Goal: Task Accomplishment & Management: Use online tool/utility

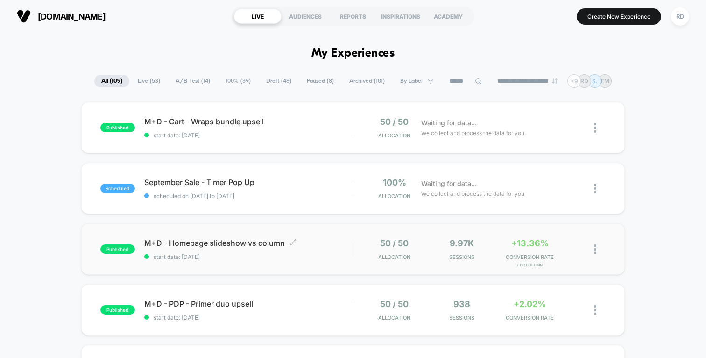
click at [242, 246] on span "M+D - Homepage slideshow vs column Click to edit experience details" at bounding box center [248, 242] width 208 height 9
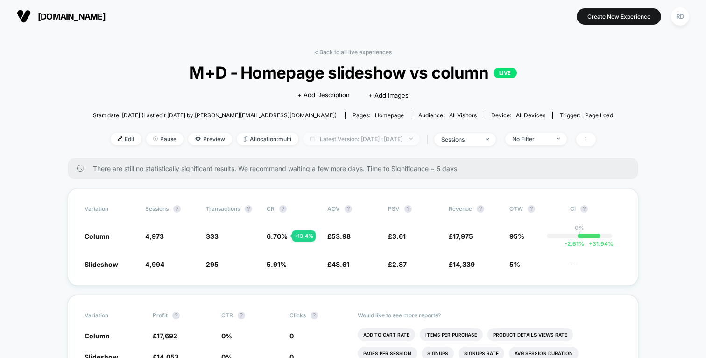
click at [358, 138] on span "Latest Version: [DATE] - [DATE]" at bounding box center [361, 139] width 117 height 13
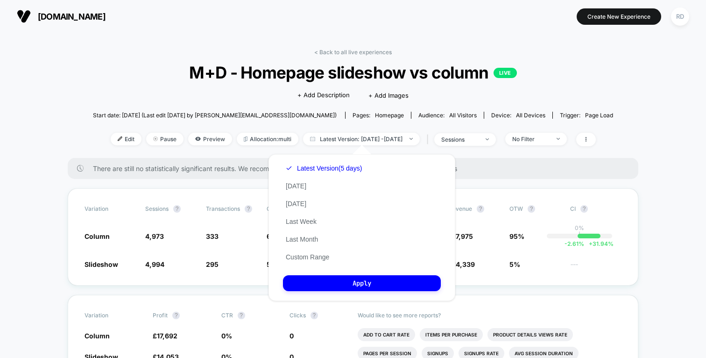
click at [308, 186] on div "Latest Version (5 days) [DATE] [DATE] Last Week Last Month Custom Range" at bounding box center [324, 212] width 82 height 106
click at [295, 184] on button "[DATE]" at bounding box center [296, 186] width 26 height 8
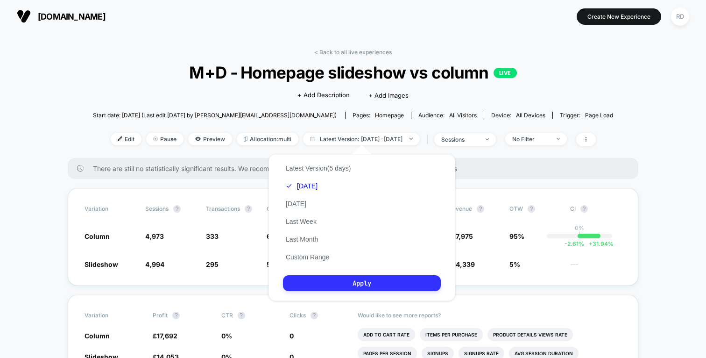
click at [355, 279] on button "Apply" at bounding box center [362, 283] width 158 height 16
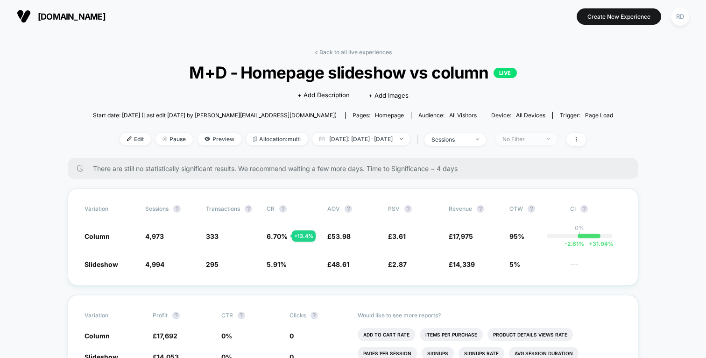
click at [540, 138] on div "No Filter" at bounding box center [520, 138] width 37 height 7
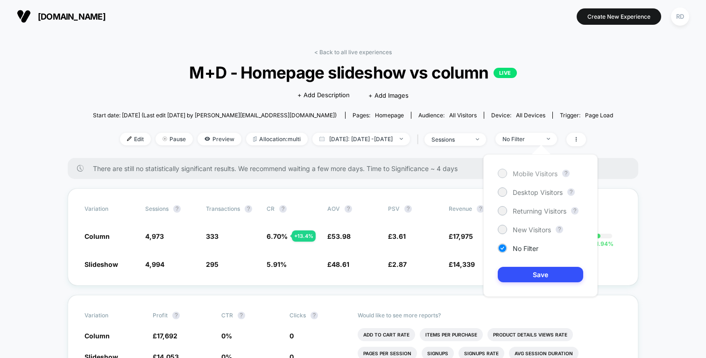
click at [524, 169] on div "Mobile Visitors" at bounding box center [528, 173] width 60 height 9
click at [543, 277] on button "Save" at bounding box center [540, 274] width 85 height 15
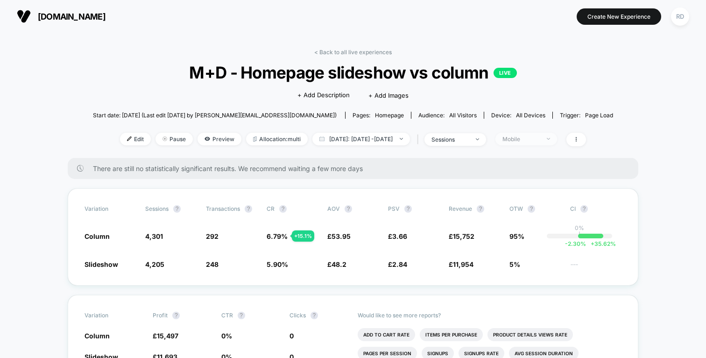
click at [540, 138] on div "Mobile" at bounding box center [520, 138] width 37 height 7
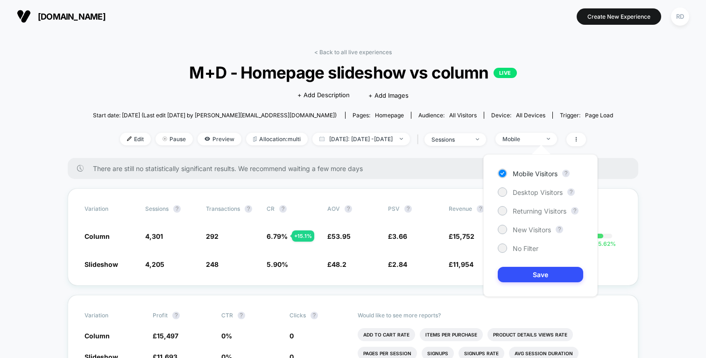
click at [537, 186] on div "Mobile Visitors ? Desktop Visitors ? Returning Visitors ? New Visitors ? No Fil…" at bounding box center [540, 225] width 114 height 142
click at [538, 193] on span "Desktop Visitors" at bounding box center [538, 192] width 50 height 8
click at [542, 269] on button "Save" at bounding box center [540, 274] width 85 height 15
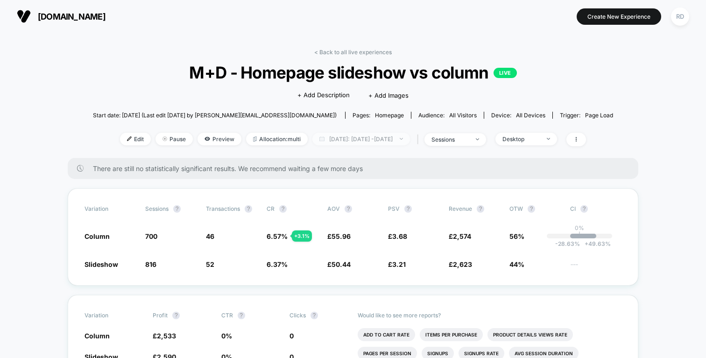
click at [381, 141] on span "[DATE]: [DATE] - [DATE]" at bounding box center [361, 139] width 98 height 13
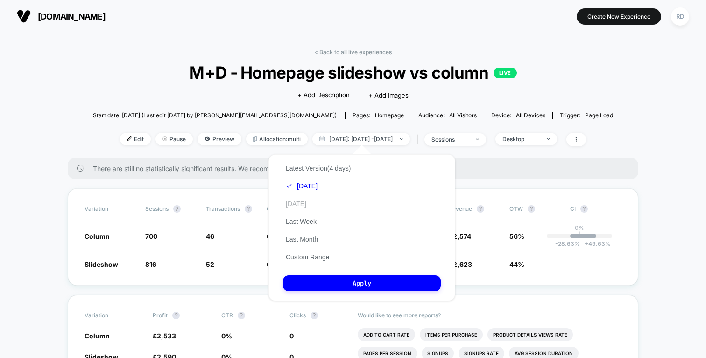
click at [304, 202] on button "[DATE]" at bounding box center [296, 203] width 26 height 8
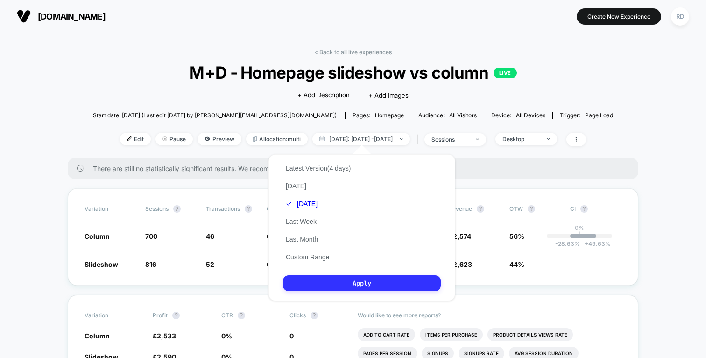
click at [384, 285] on button "Apply" at bounding box center [362, 283] width 158 height 16
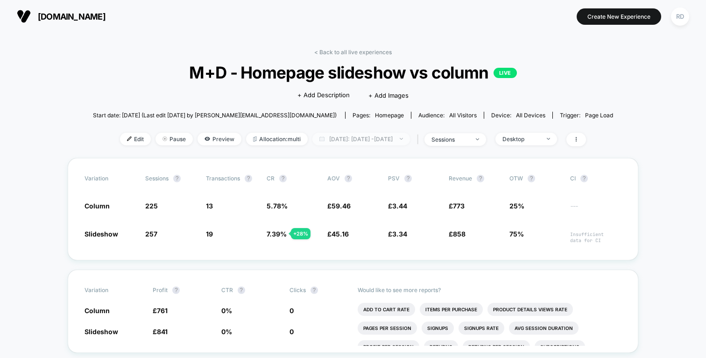
click at [379, 143] on span "[DATE]: [DATE] - [DATE]" at bounding box center [361, 139] width 98 height 13
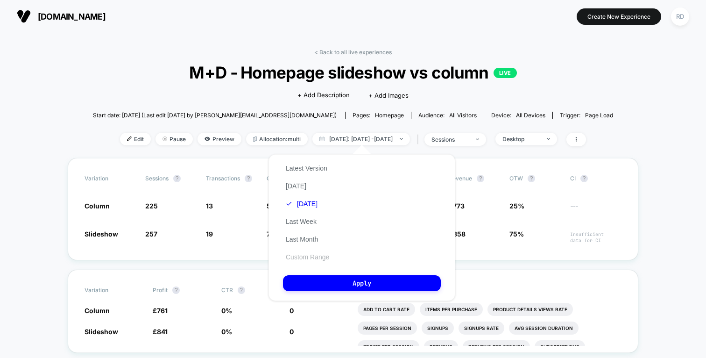
click at [318, 257] on button "Custom Range" at bounding box center [307, 257] width 49 height 8
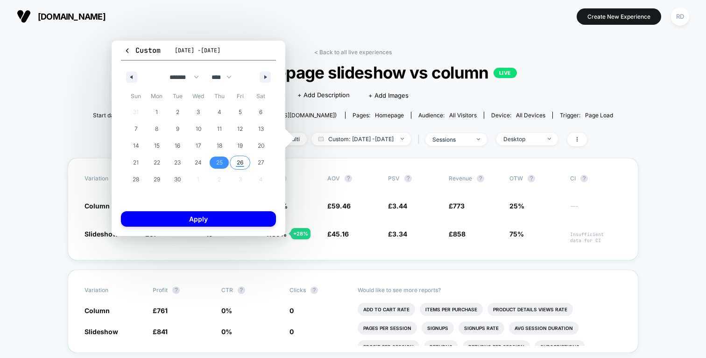
click at [240, 163] on span "26" at bounding box center [240, 162] width 7 height 17
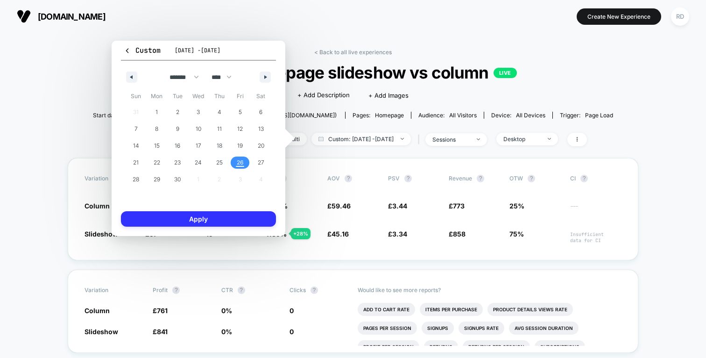
click at [228, 220] on button "Apply" at bounding box center [198, 218] width 155 height 15
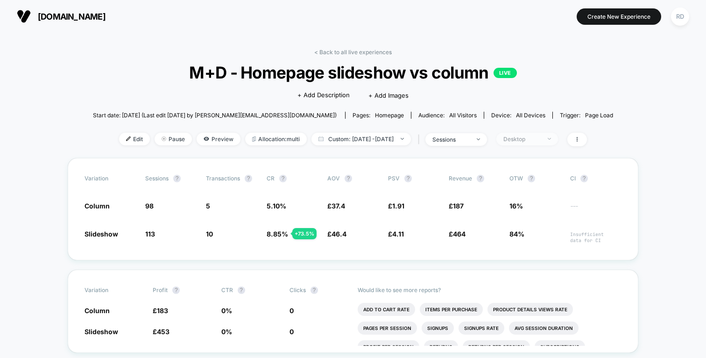
click at [541, 138] on div "Desktop" at bounding box center [521, 138] width 37 height 7
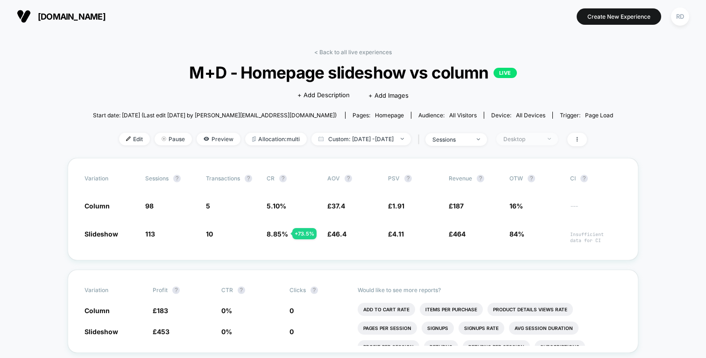
click at [536, 140] on div "Desktop" at bounding box center [521, 138] width 37 height 7
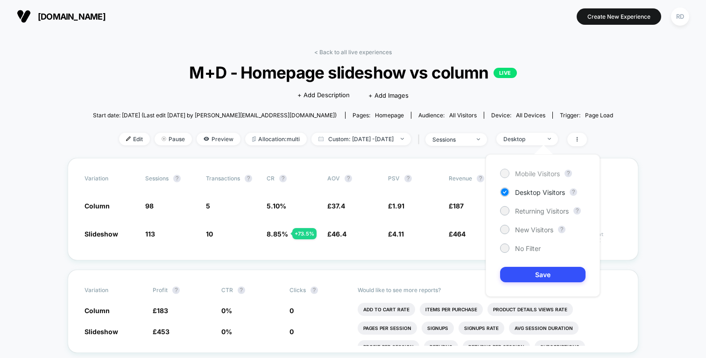
click at [531, 169] on span "Mobile Visitors" at bounding box center [537, 173] width 45 height 8
click at [560, 272] on button "Save" at bounding box center [542, 274] width 85 height 15
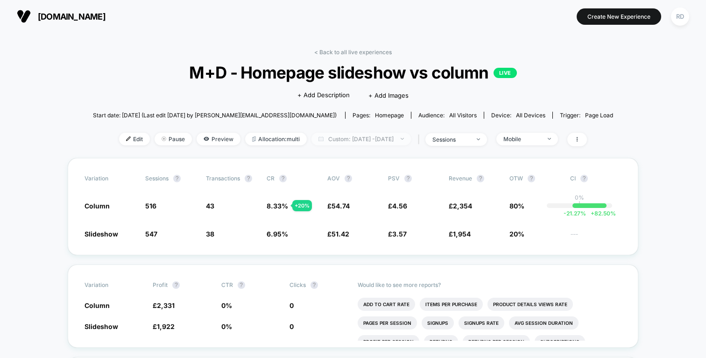
click at [393, 142] on span "Custom: [DATE] - [DATE]" at bounding box center [360, 139] width 99 height 13
select select "*"
select select "****"
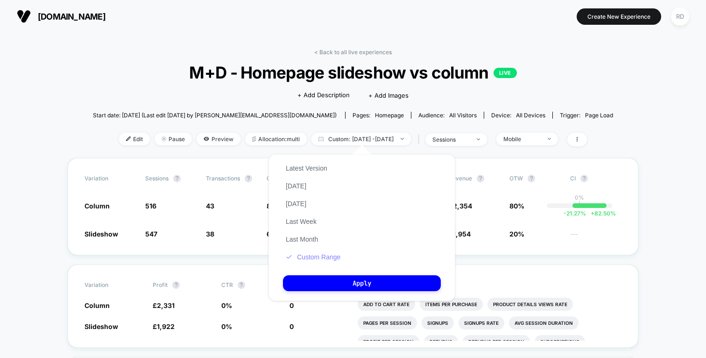
click at [324, 258] on button "Custom Range" at bounding box center [313, 257] width 60 height 8
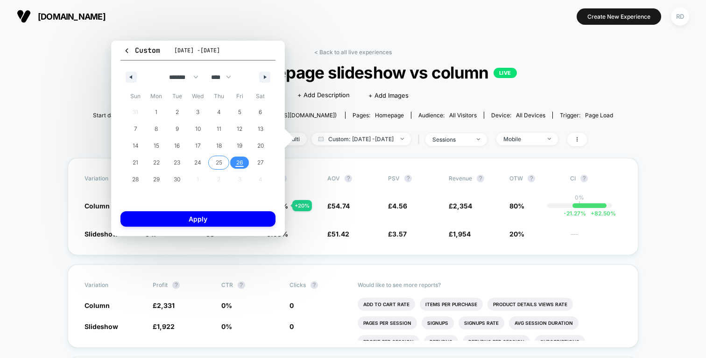
click at [216, 161] on span "25" at bounding box center [219, 162] width 7 height 17
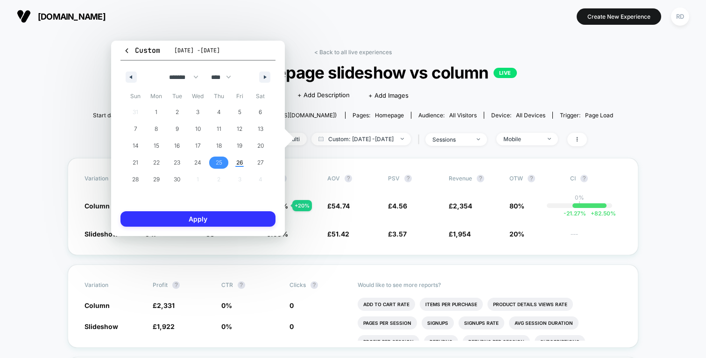
click at [217, 217] on button "Apply" at bounding box center [197, 218] width 155 height 15
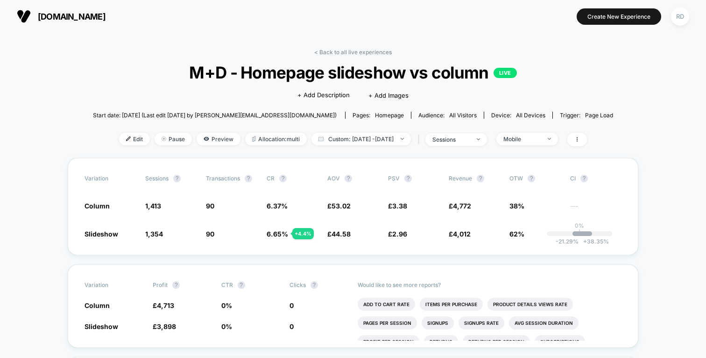
click at [540, 145] on div "Edit Pause Preview Allocation: multi Custom: [DATE] - [DATE] | sessions Mobile" at bounding box center [353, 140] width 520 height 14
click at [541, 139] on div "Mobile" at bounding box center [521, 138] width 37 height 7
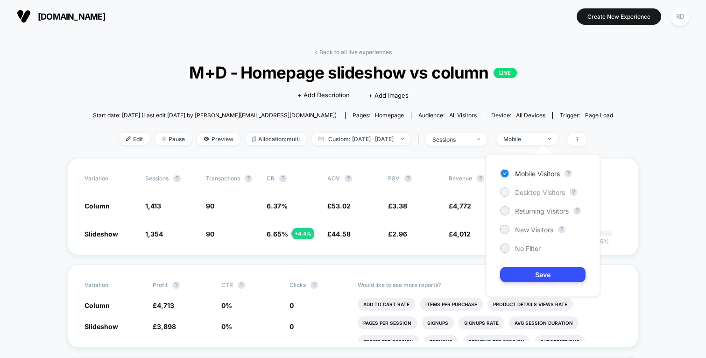
click at [540, 190] on span "Desktop Visitors" at bounding box center [540, 192] width 50 height 8
click at [549, 270] on button "Save" at bounding box center [542, 274] width 85 height 15
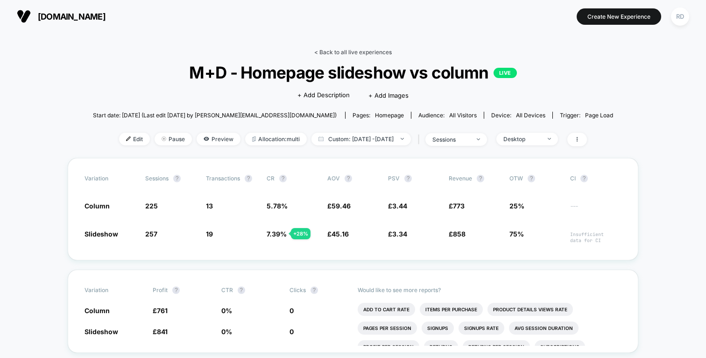
click at [337, 50] on link "< Back to all live experiences" at bounding box center [353, 52] width 78 height 7
